Goal: Task Accomplishment & Management: Use online tool/utility

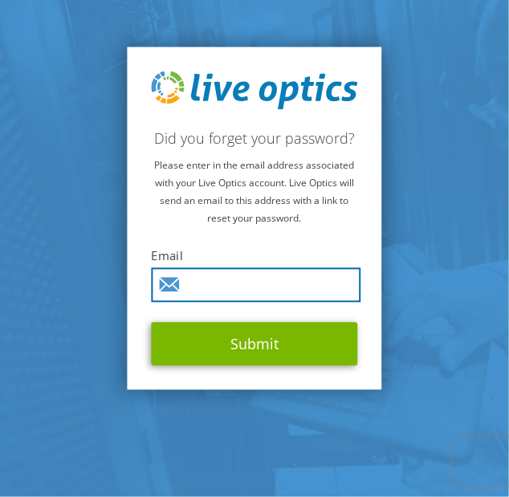
click at [201, 283] on input "text" at bounding box center [257, 285] width 210 height 35
type input "[PERSON_NAME][EMAIL_ADDRESS][DOMAIN_NAME]"
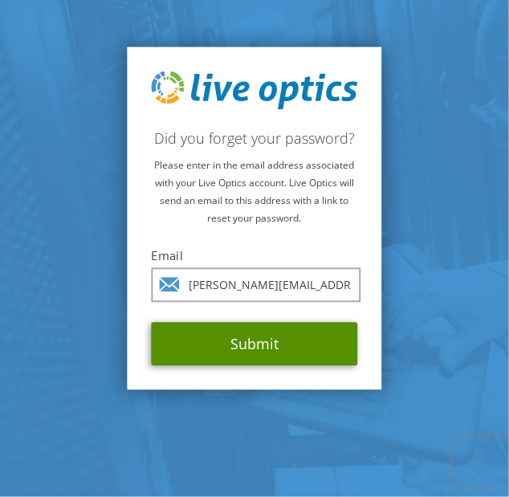
click at [220, 343] on button "Submit" at bounding box center [255, 343] width 206 height 43
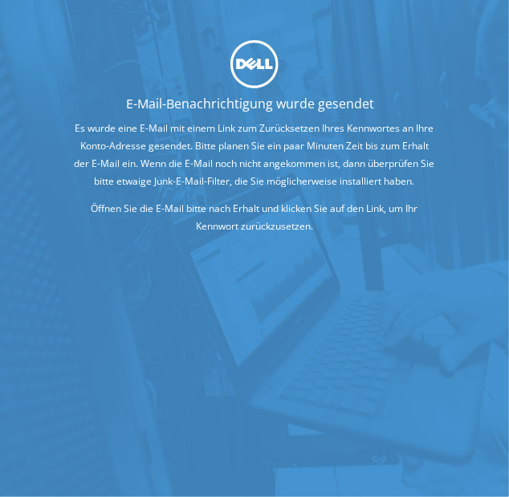
click at [167, 166] on p "Es wurde eine E-Mail mit einem Link zum Zurücksetzen Ihres Kennwortes an Ihre K…" at bounding box center [254, 155] width 363 height 71
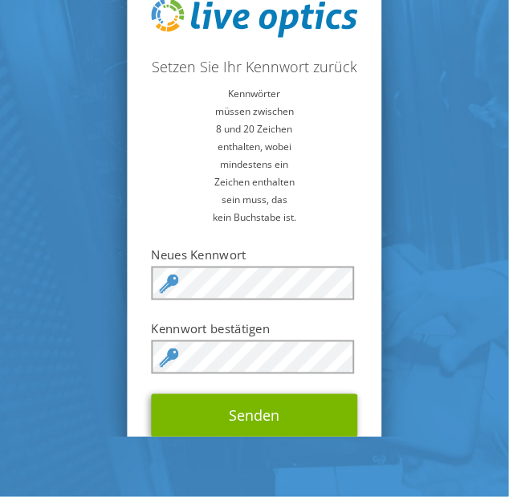
click at [403, 178] on section "Setzen Sie Ihr Kennwort zurück Kennwörter müssen zwischen 8 und 20 Zeichen enth…" at bounding box center [254, 218] width 509 height 437
click at [472, 217] on section "Setzen Sie Ihr Kennwort zurück Kennwörter müssen zwischen 8 und 20 Zeichen enth…" at bounding box center [254, 218] width 509 height 437
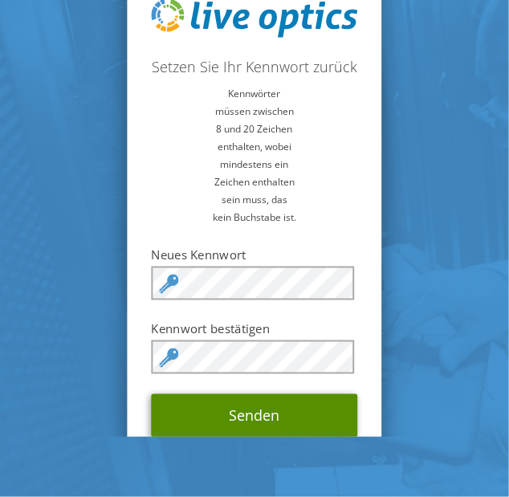
click at [260, 422] on button "Senden" at bounding box center [255, 415] width 206 height 43
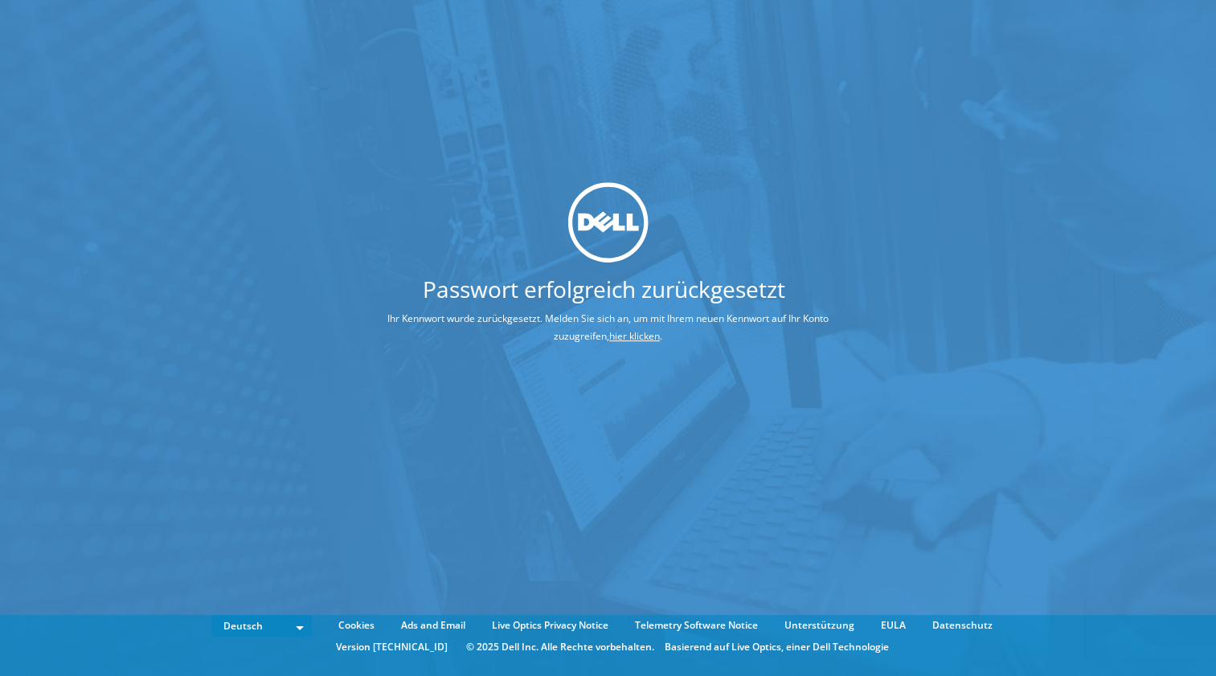
click at [647, 333] on link "hier klicken" at bounding box center [634, 336] width 51 height 14
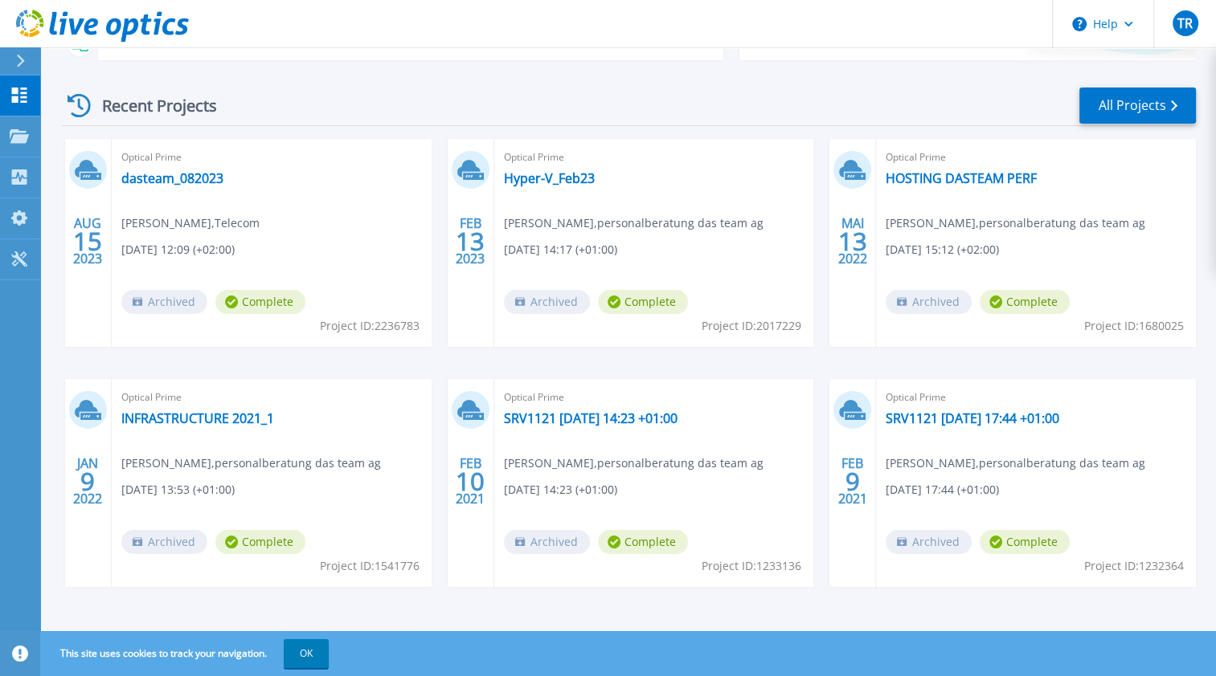
scroll to position [213, 0]
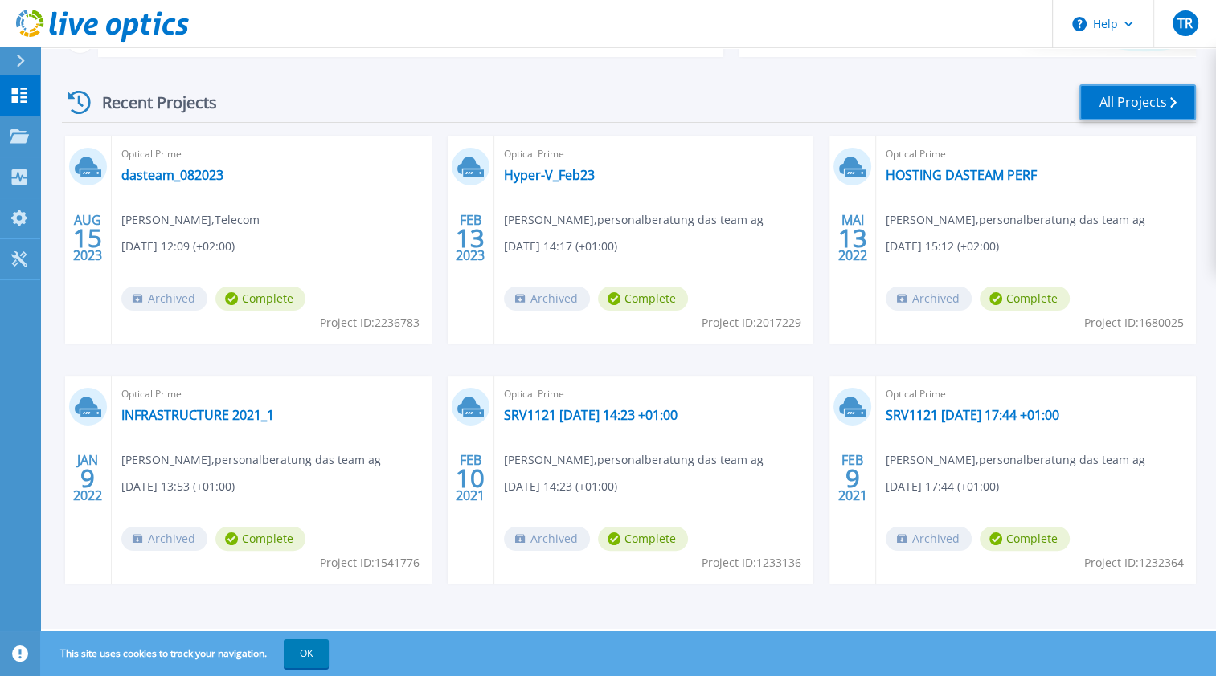
click at [1162, 103] on link "All Projects" at bounding box center [1137, 102] width 116 height 36
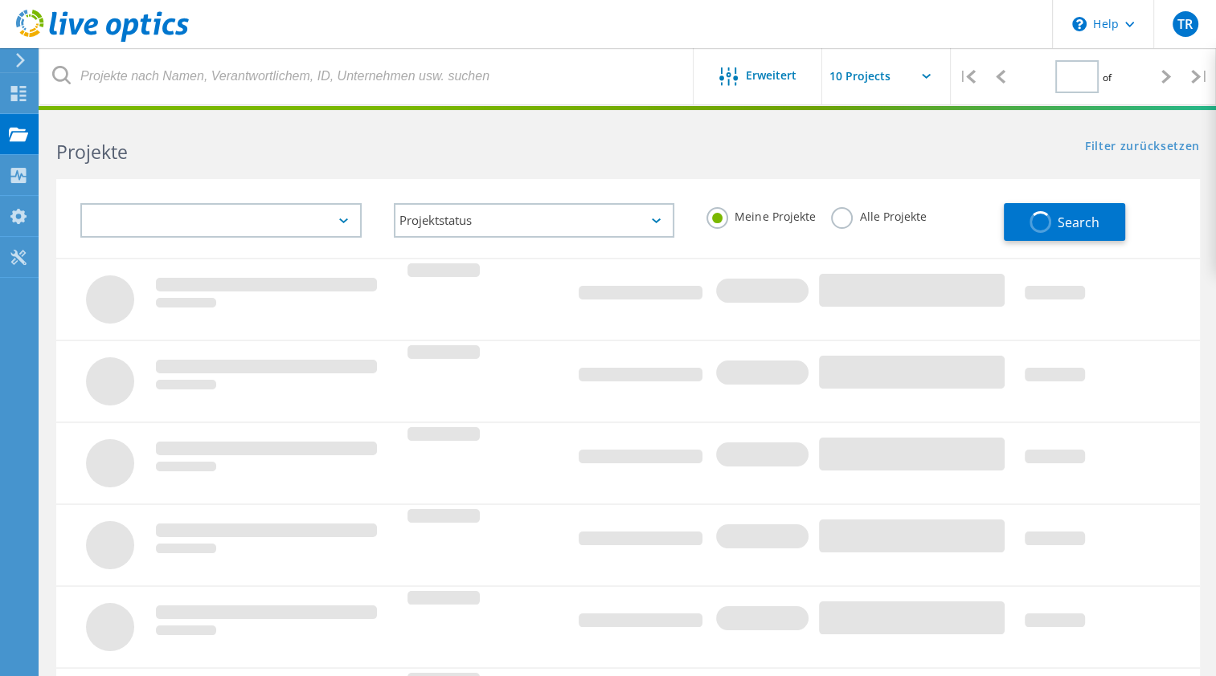
type input "1"
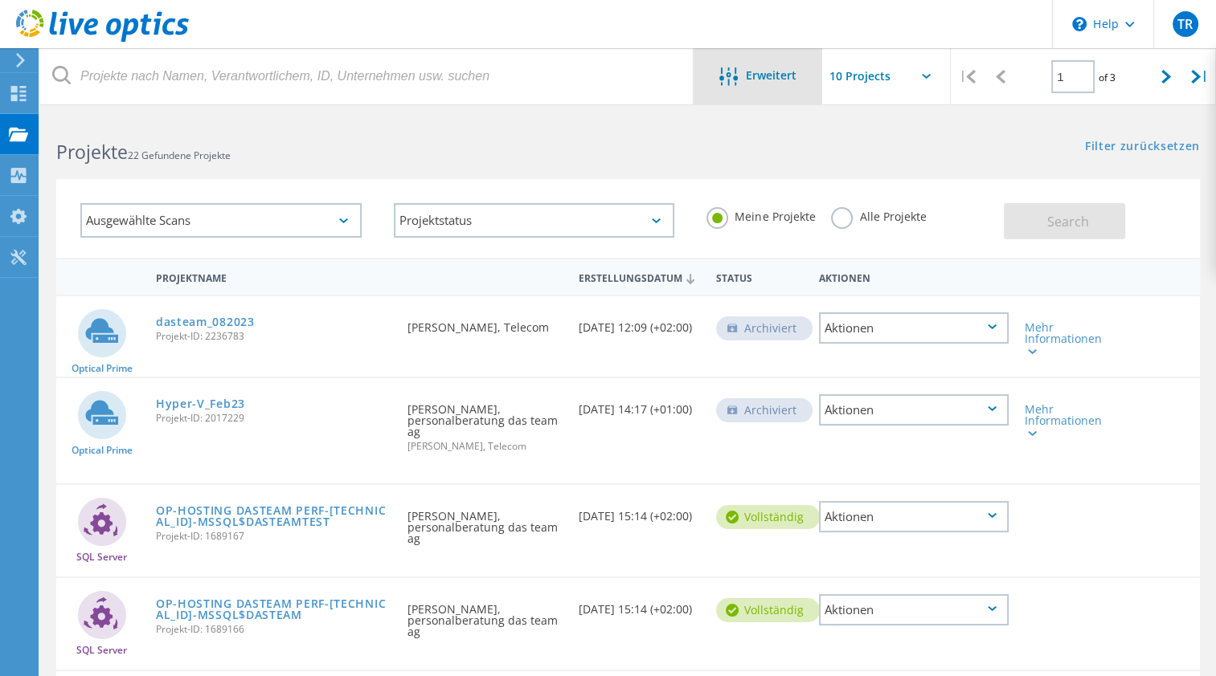
click at [762, 78] on span "Erweitert" at bounding box center [771, 75] width 51 height 11
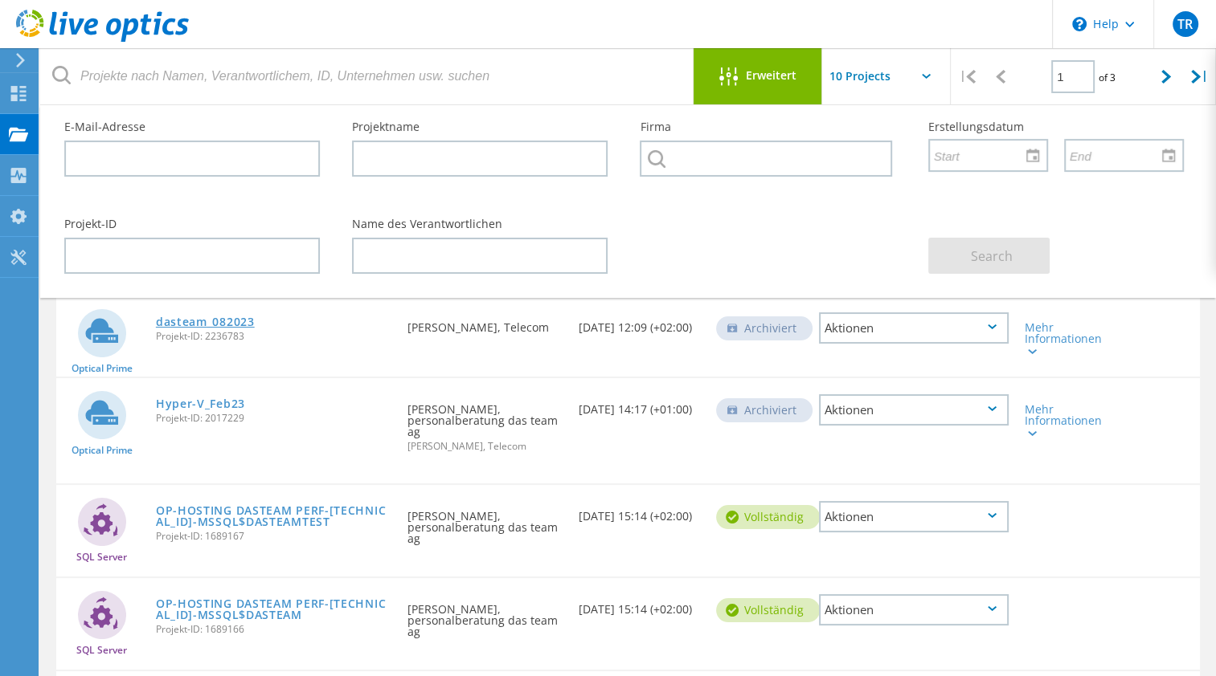
click at [179, 319] on link "dasteam_082023" at bounding box center [205, 322] width 99 height 11
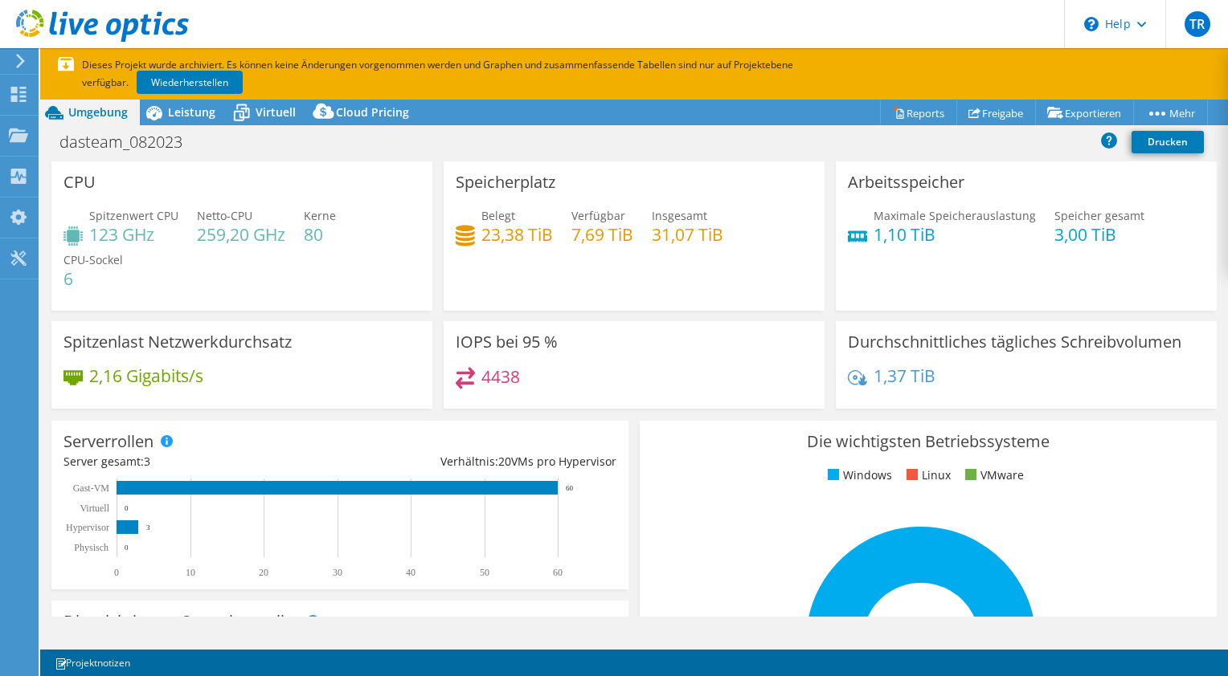
select select "EUFrankfurt"
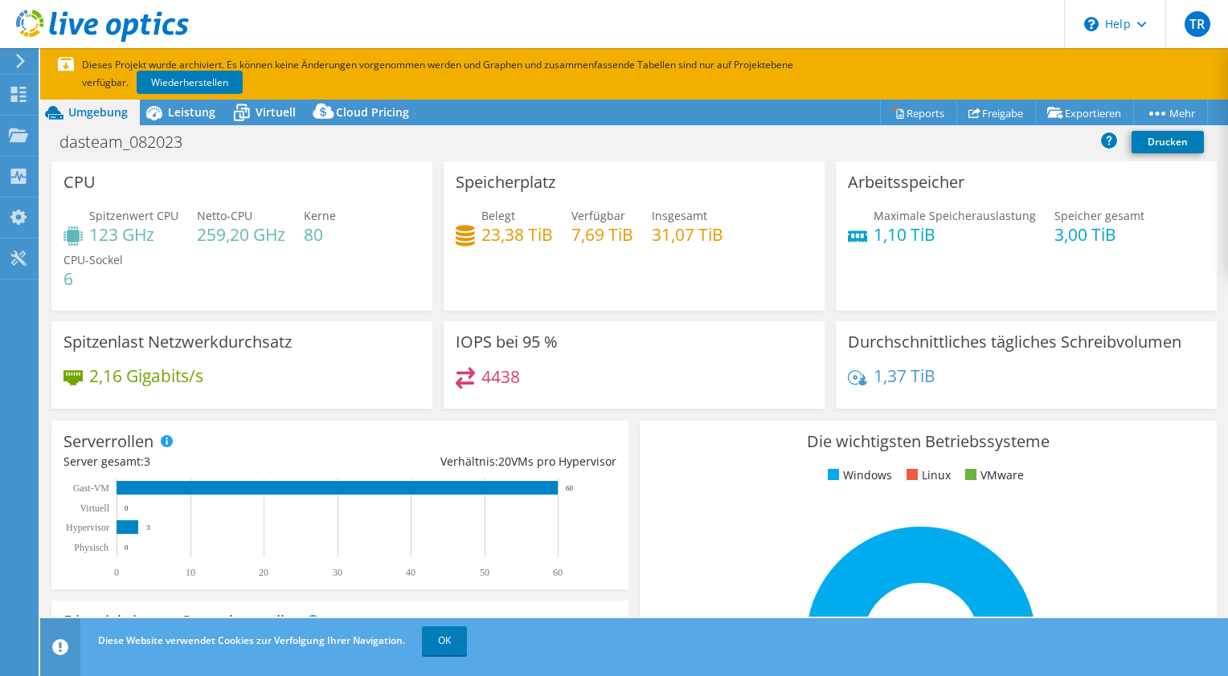
select select "EUFrankfurt"
select select "USD"
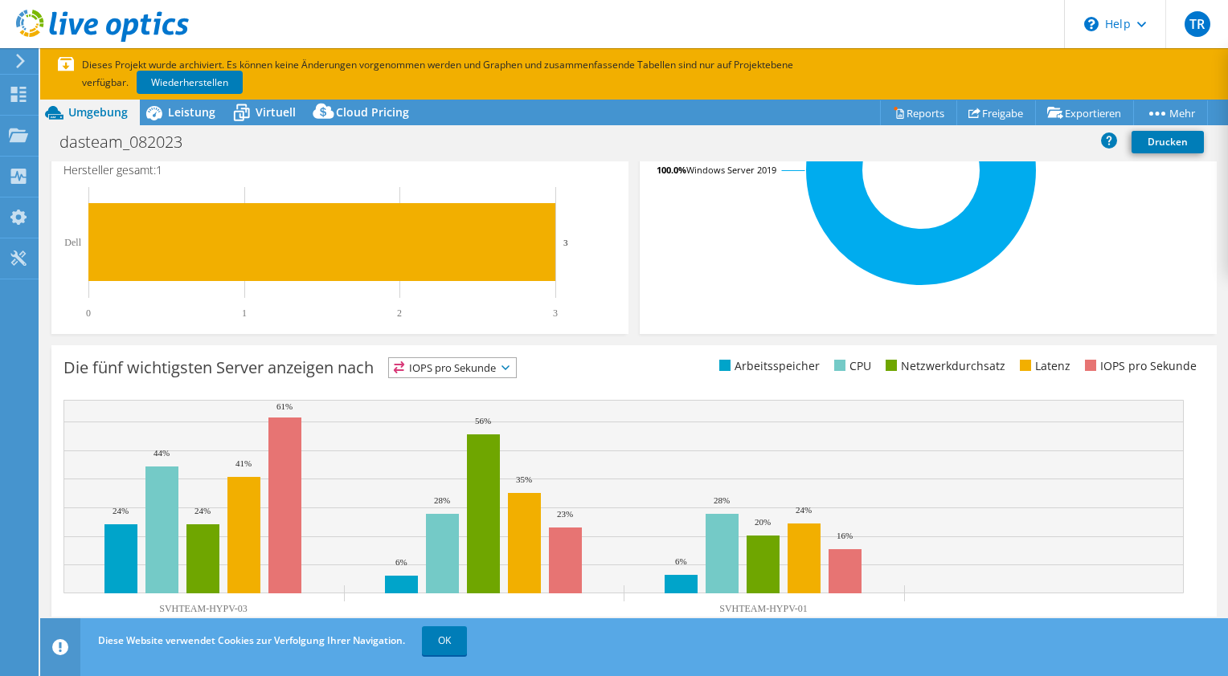
scroll to position [523, 0]
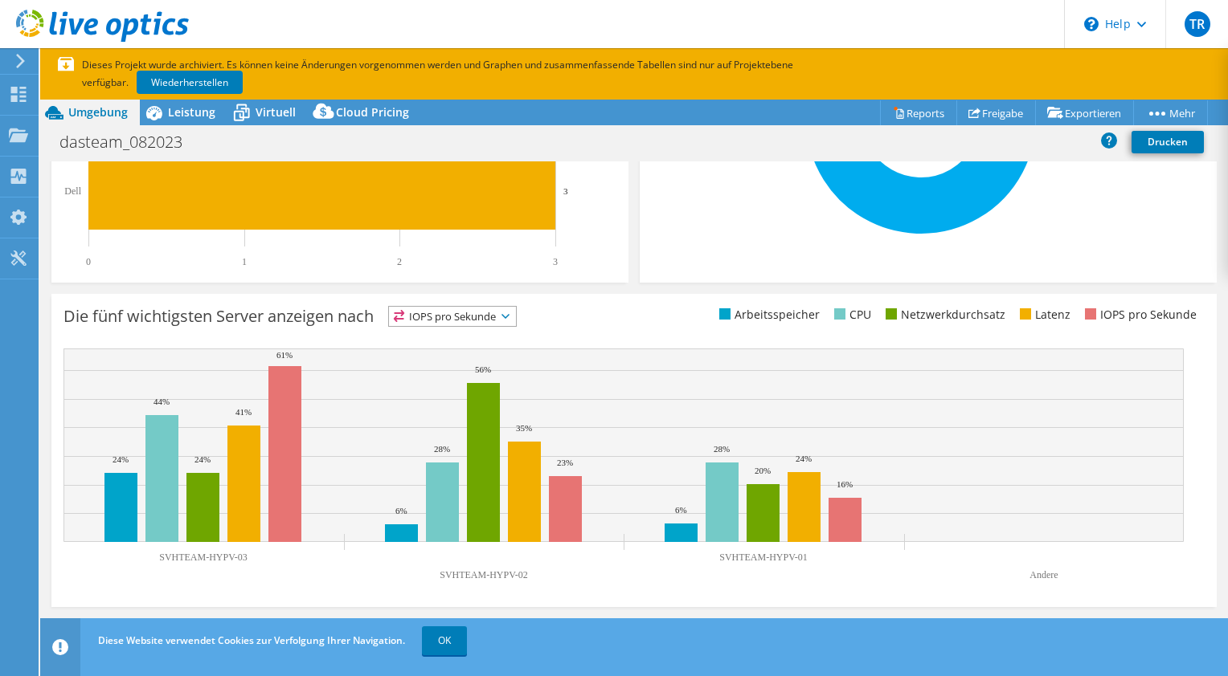
click at [509, 314] on icon at bounding box center [505, 316] width 8 height 5
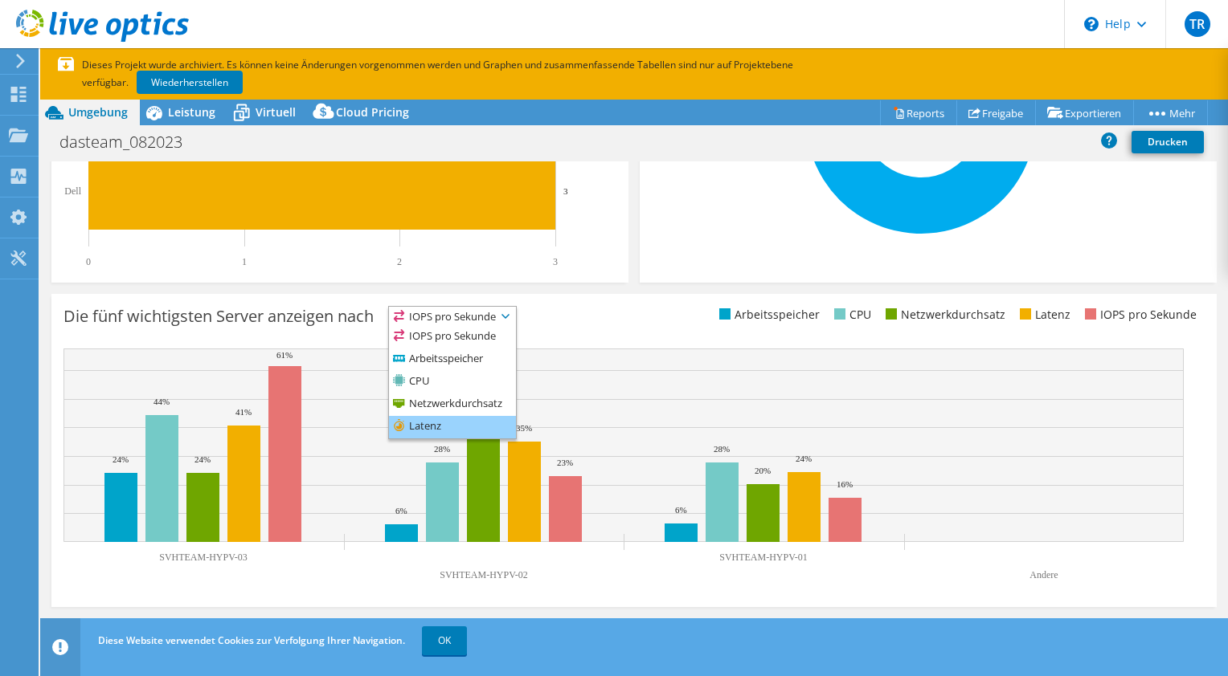
click at [450, 433] on li "Latenz" at bounding box center [452, 427] width 127 height 22
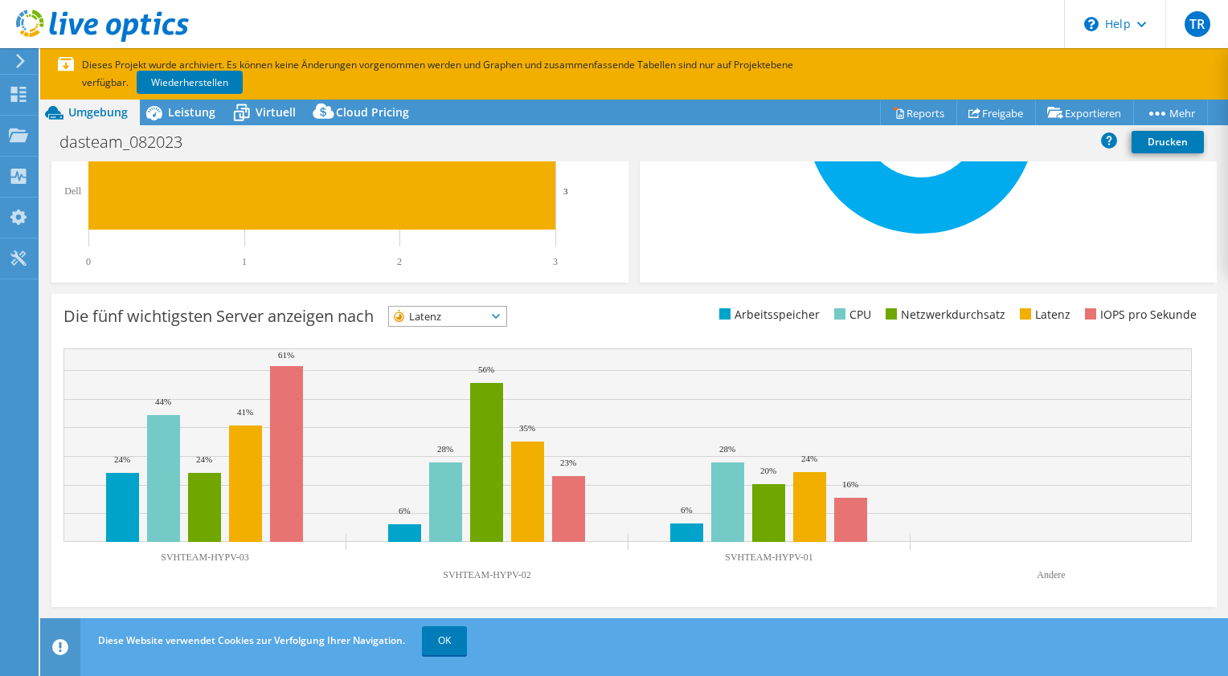
click at [500, 315] on icon at bounding box center [496, 316] width 8 height 5
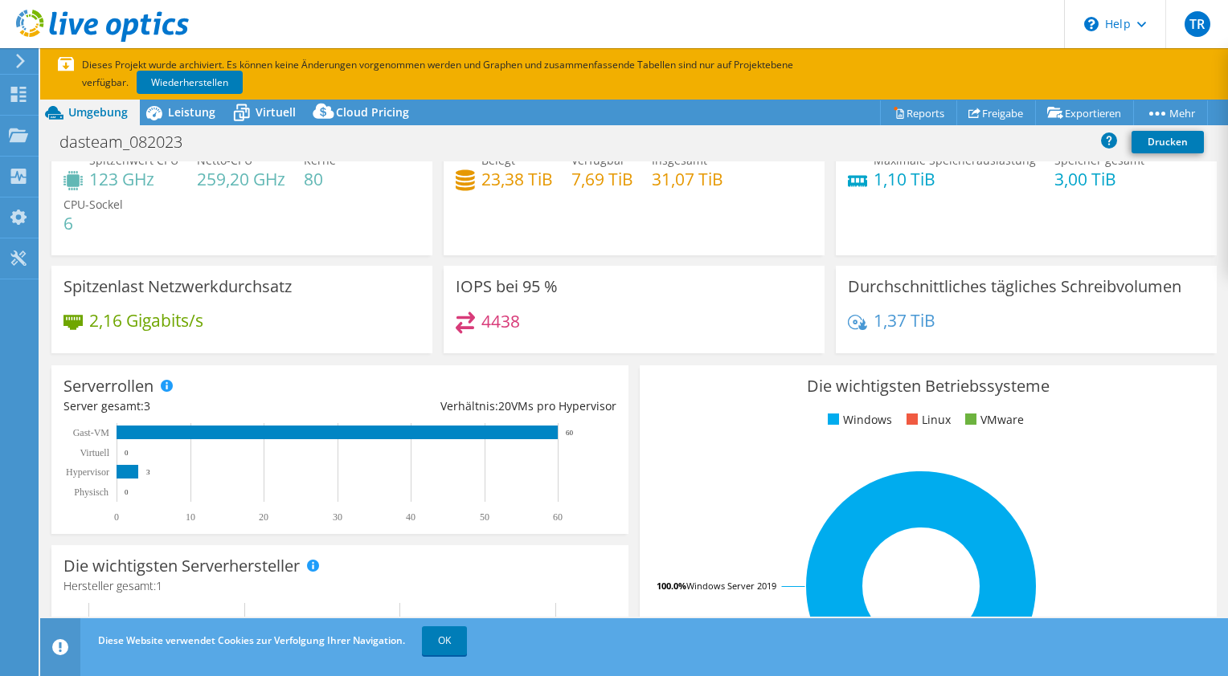
scroll to position [0, 0]
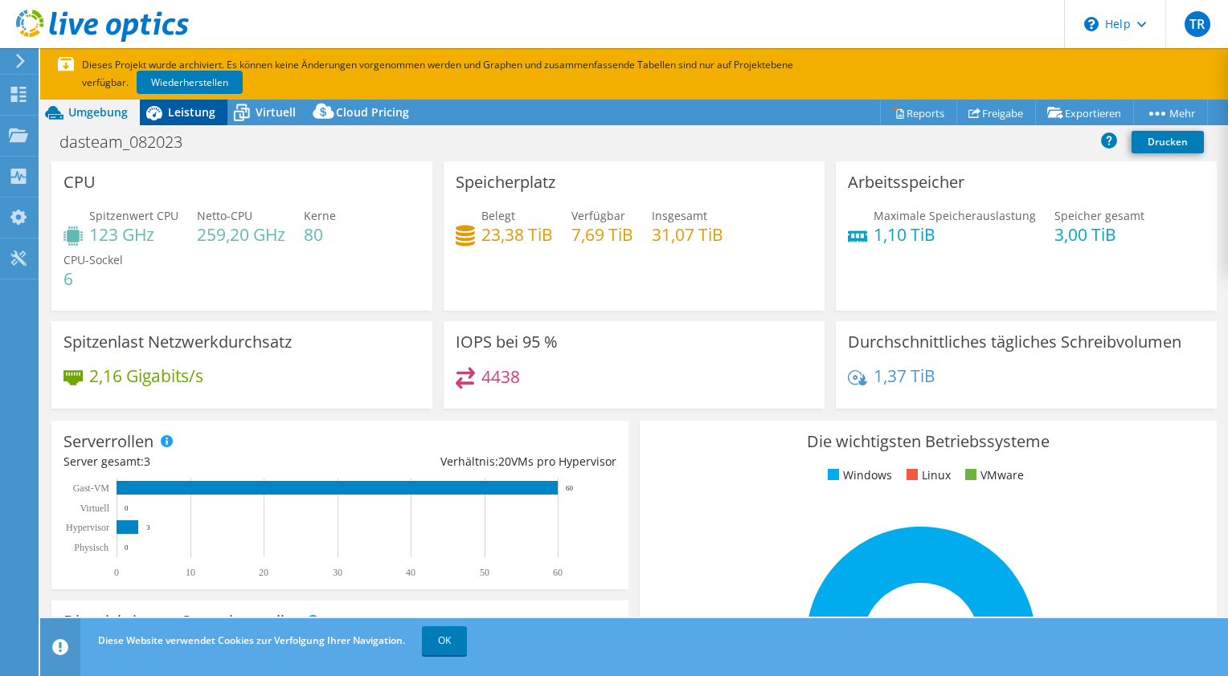
click at [189, 111] on span "Leistung" at bounding box center [191, 111] width 47 height 15
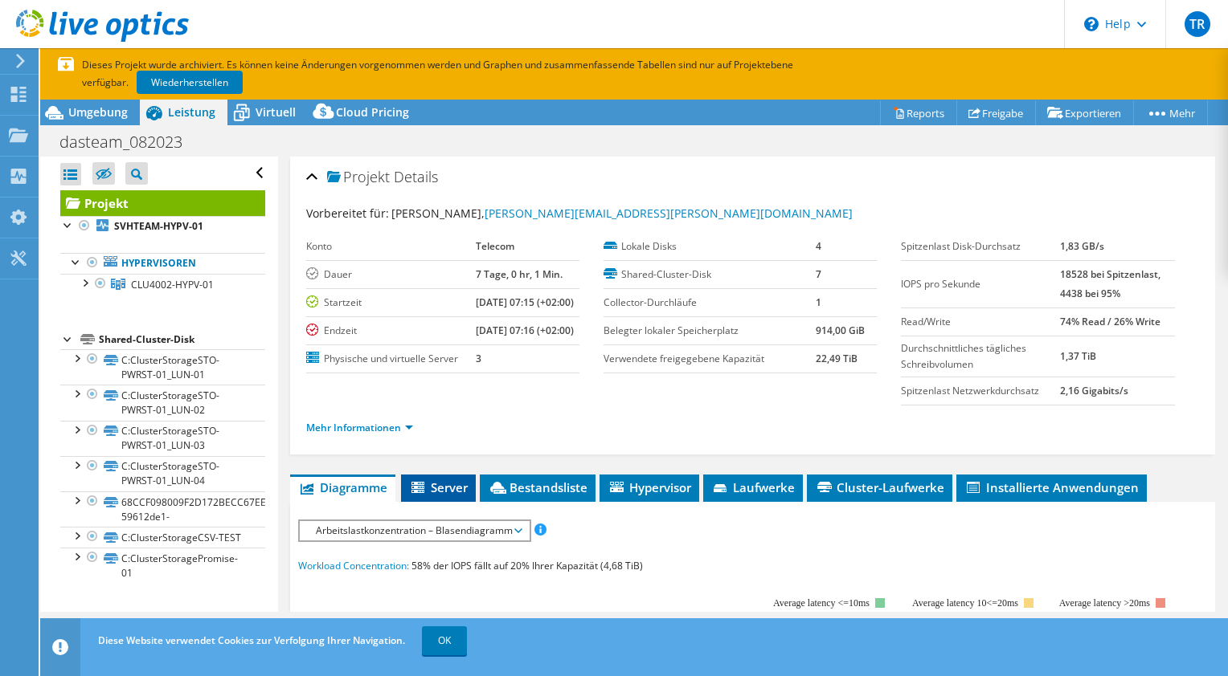
click at [424, 496] on icon at bounding box center [419, 489] width 16 height 14
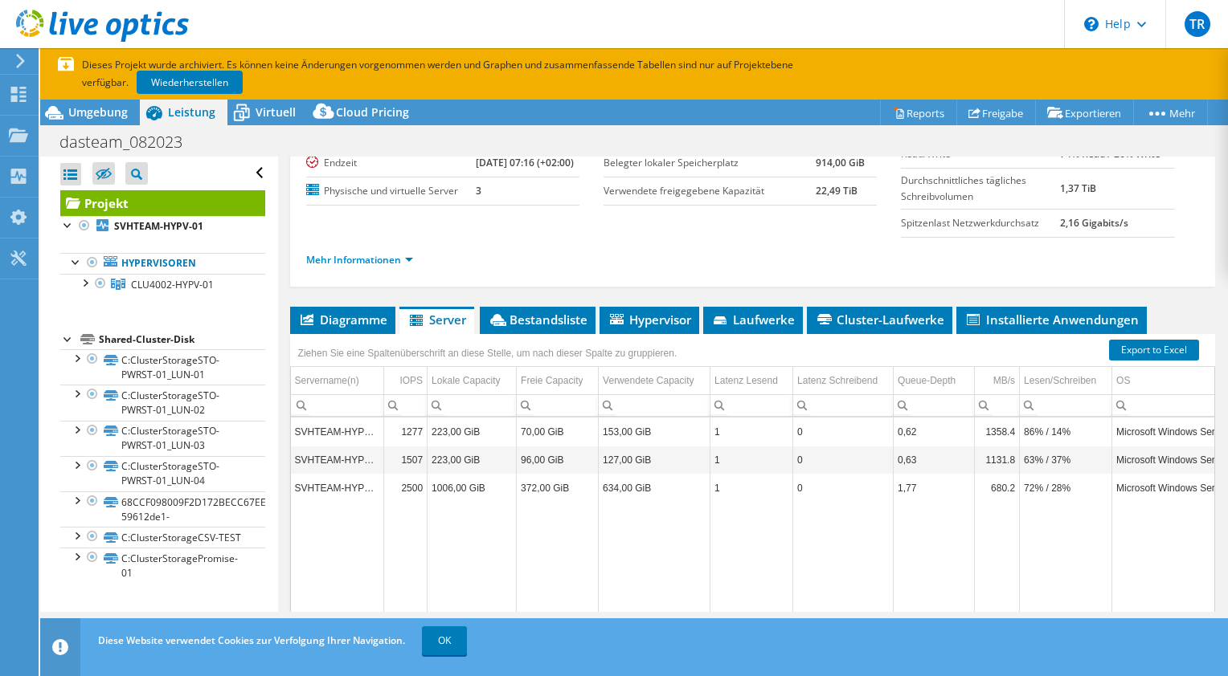
scroll to position [170, 0]
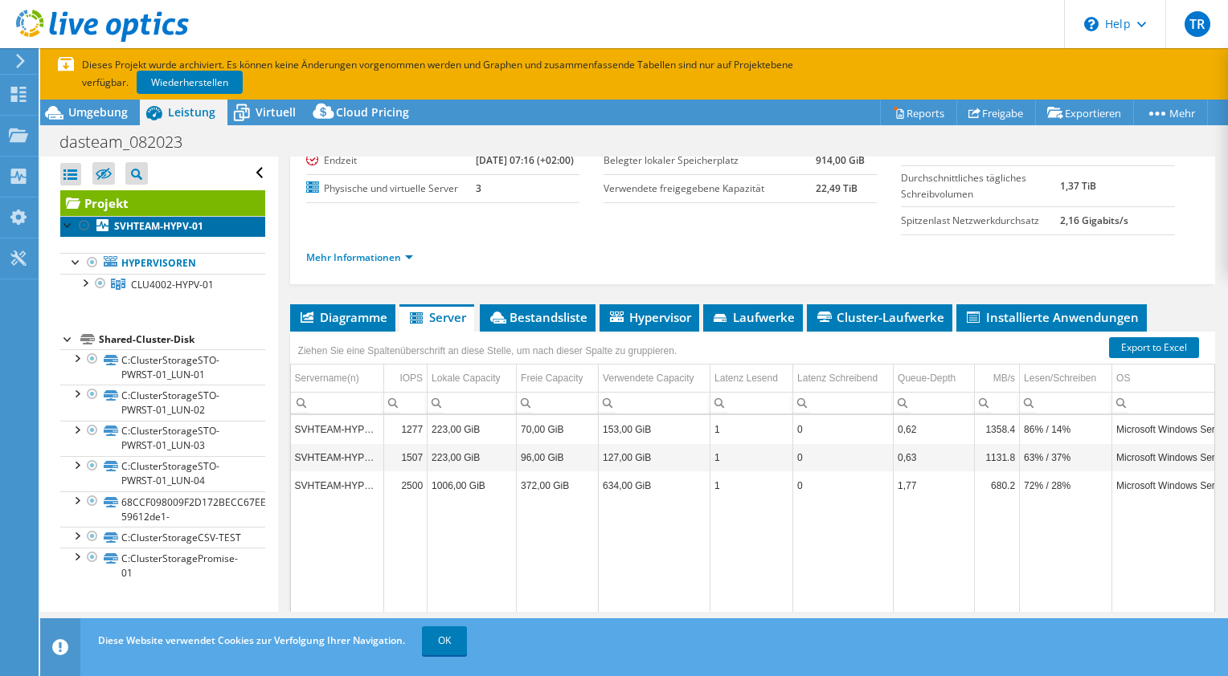
click at [186, 225] on b "SVHTEAM-HYPV-01" at bounding box center [158, 226] width 89 height 14
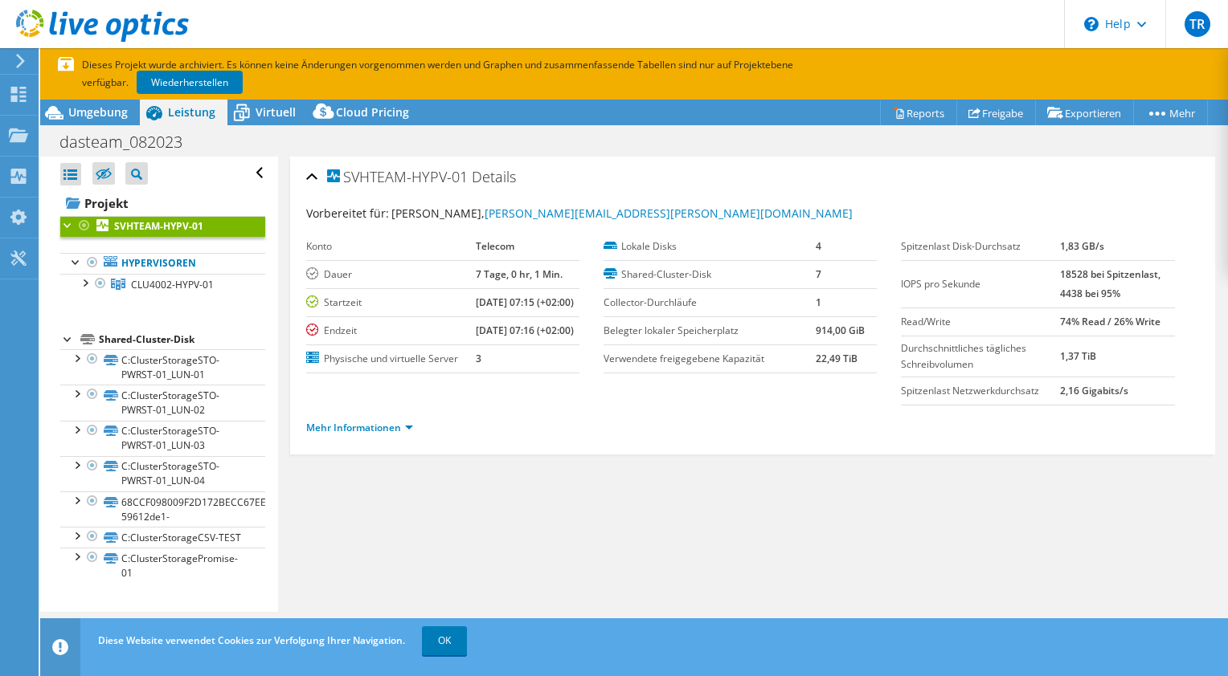
scroll to position [0, 0]
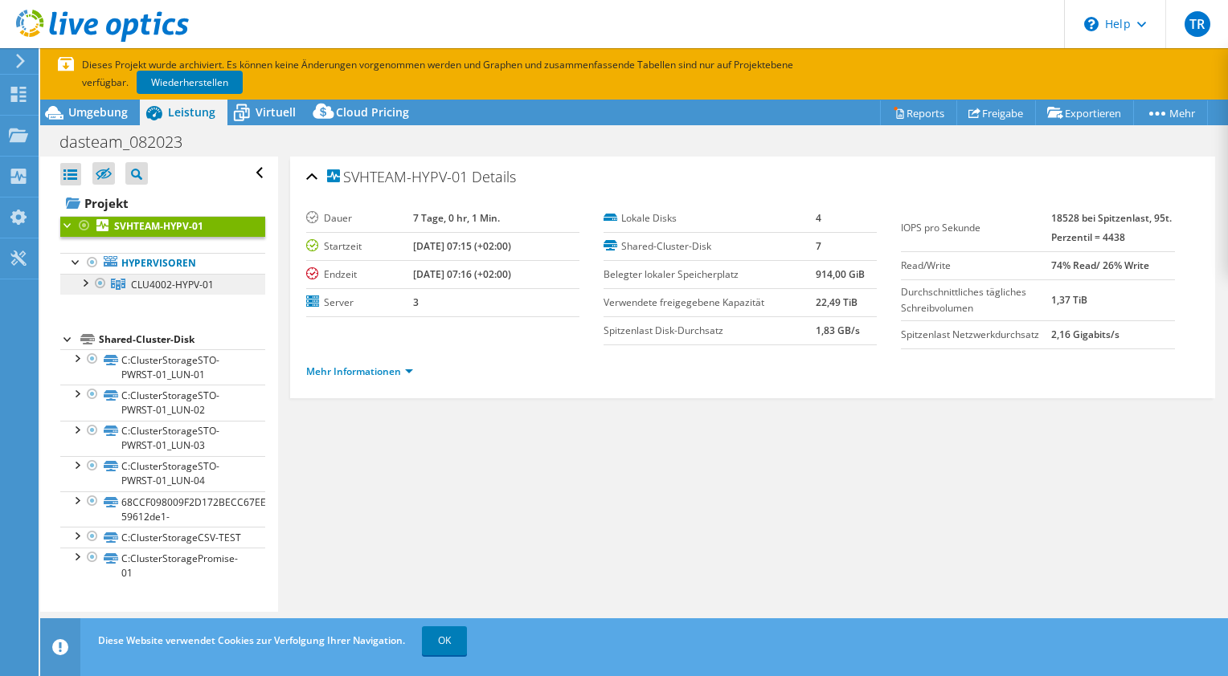
click at [166, 288] on span "CLU4002-HYPV-01" at bounding box center [172, 285] width 83 height 14
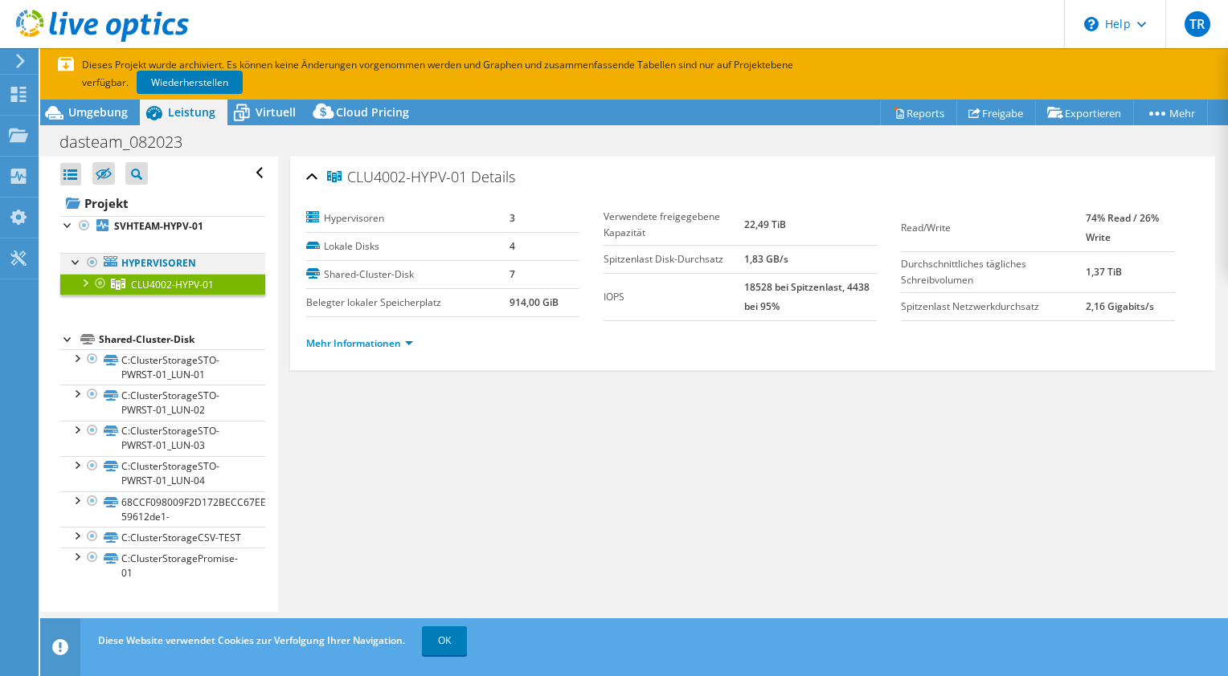
click at [76, 262] on div at bounding box center [76, 261] width 16 height 16
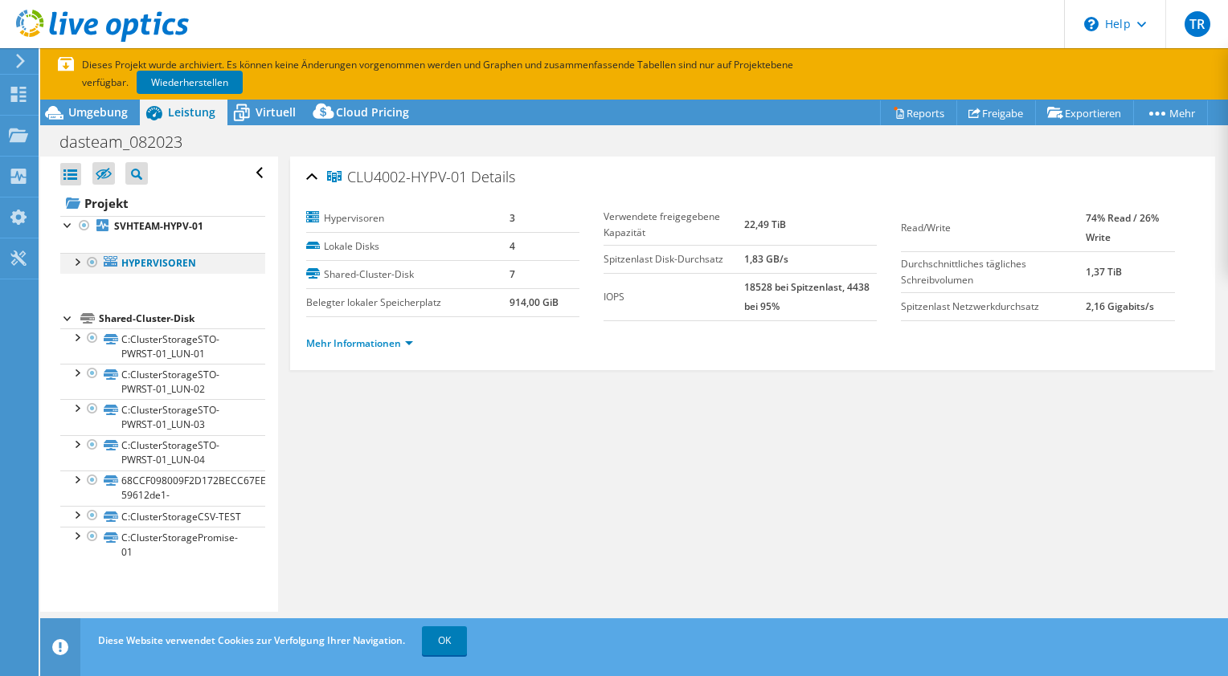
click at [76, 262] on div at bounding box center [76, 261] width 16 height 16
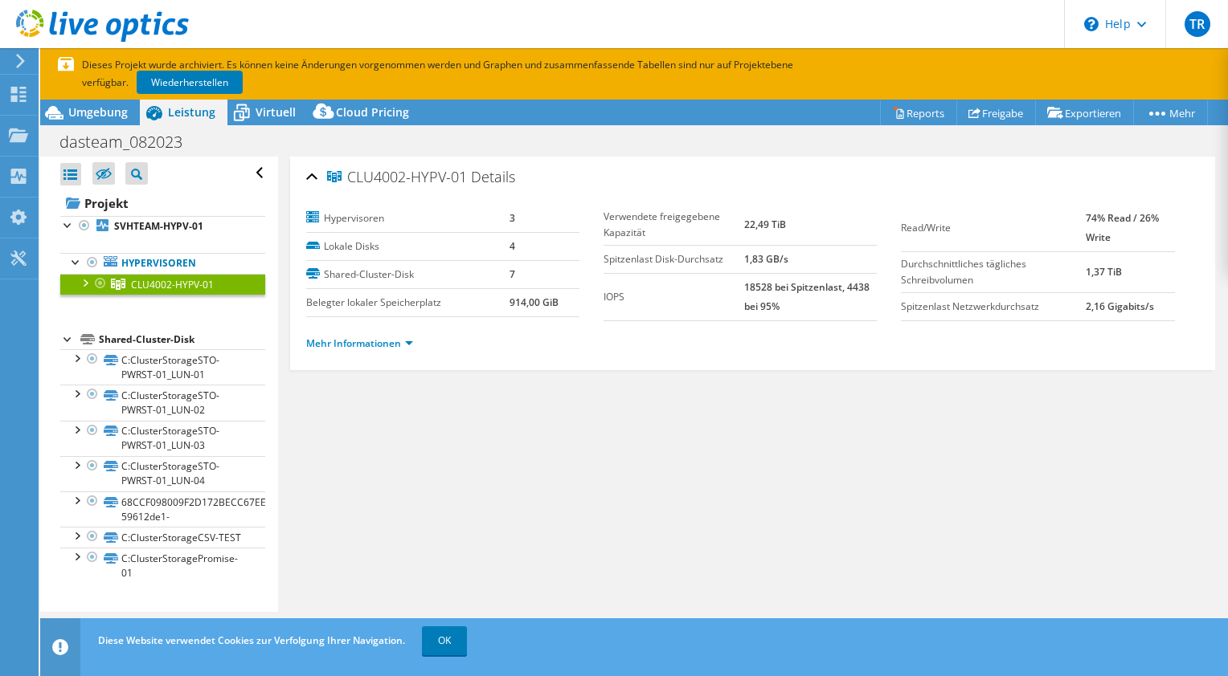
click at [84, 280] on div at bounding box center [84, 282] width 16 height 16
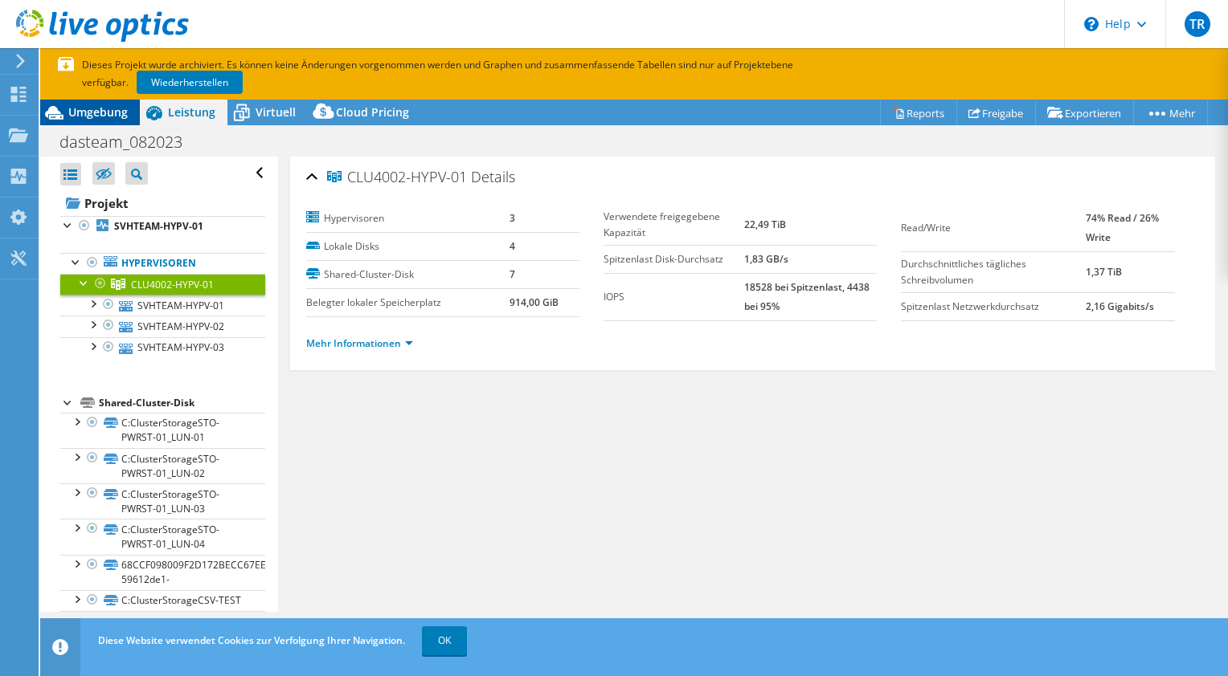
click at [113, 115] on span "Umgebung" at bounding box center [97, 111] width 59 height 15
